Goal: Share content

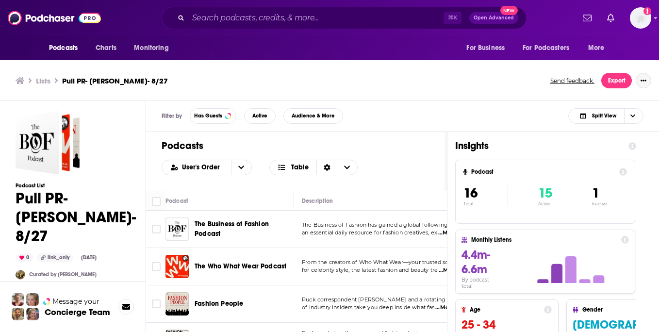
click at [643, 82] on icon "Show More Button" at bounding box center [644, 81] width 6 height 6
click at [576, 156] on button "Share" at bounding box center [610, 158] width 93 height 18
click at [647, 116] on icon "Show additional menu" at bounding box center [648, 120] width 6 height 8
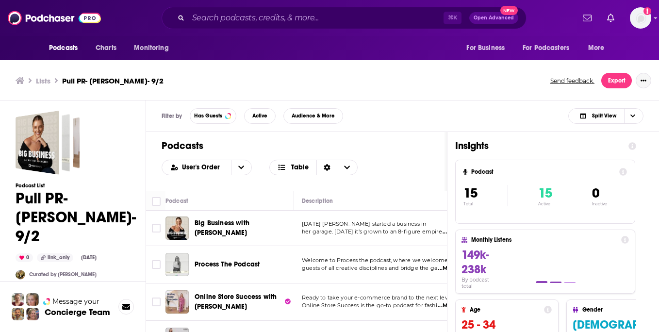
click at [637, 82] on button "Show More Button" at bounding box center [644, 81] width 16 height 16
click at [584, 155] on button "Share" at bounding box center [610, 158] width 93 height 18
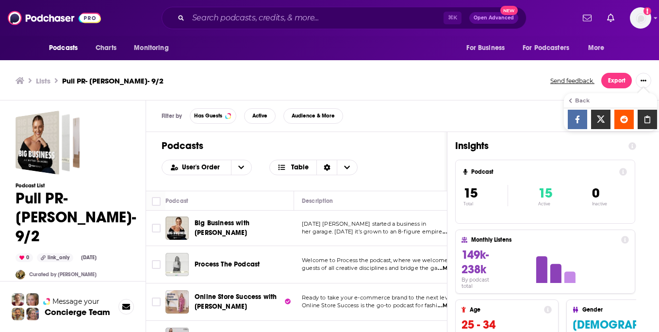
click at [645, 122] on icon "Show additional menu" at bounding box center [648, 120] width 6 height 8
